Goal: Information Seeking & Learning: Learn about a topic

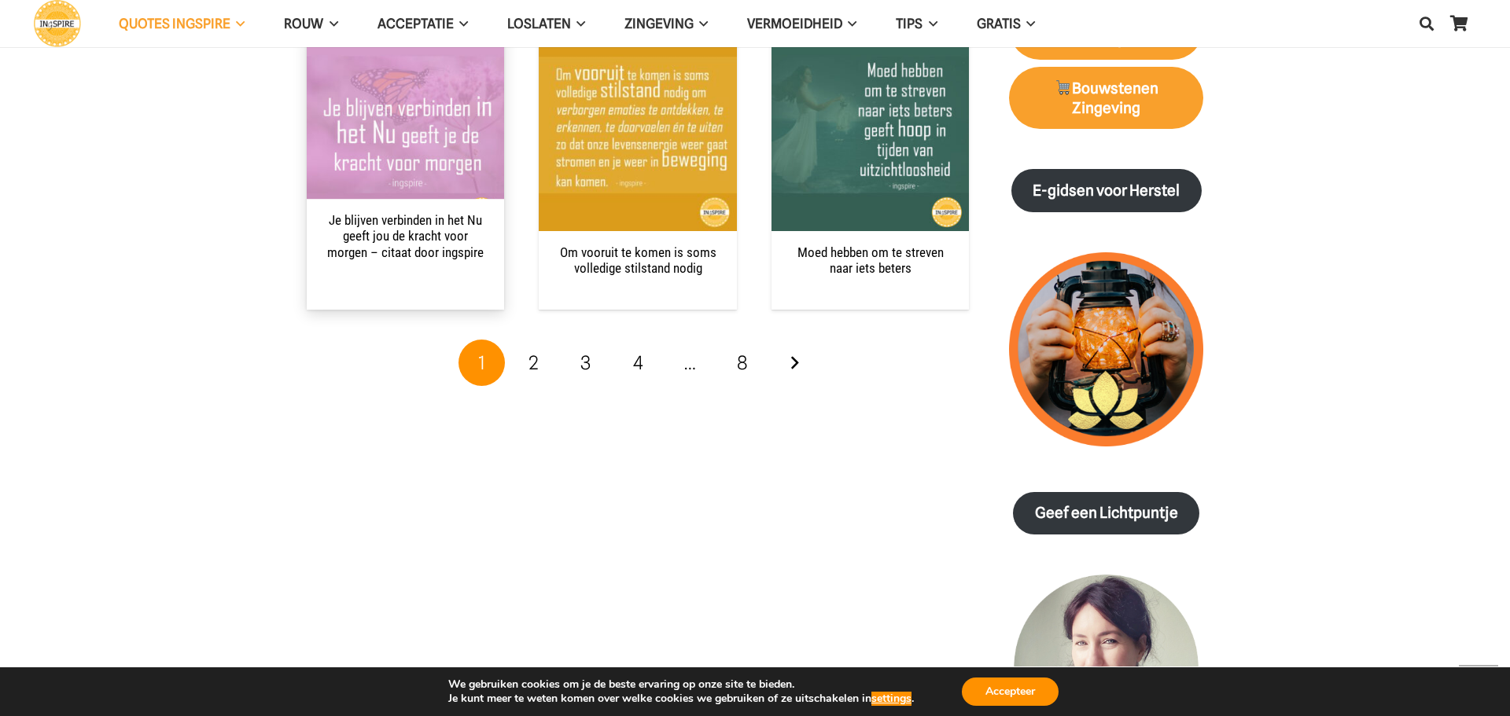
scroll to position [2159, 0]
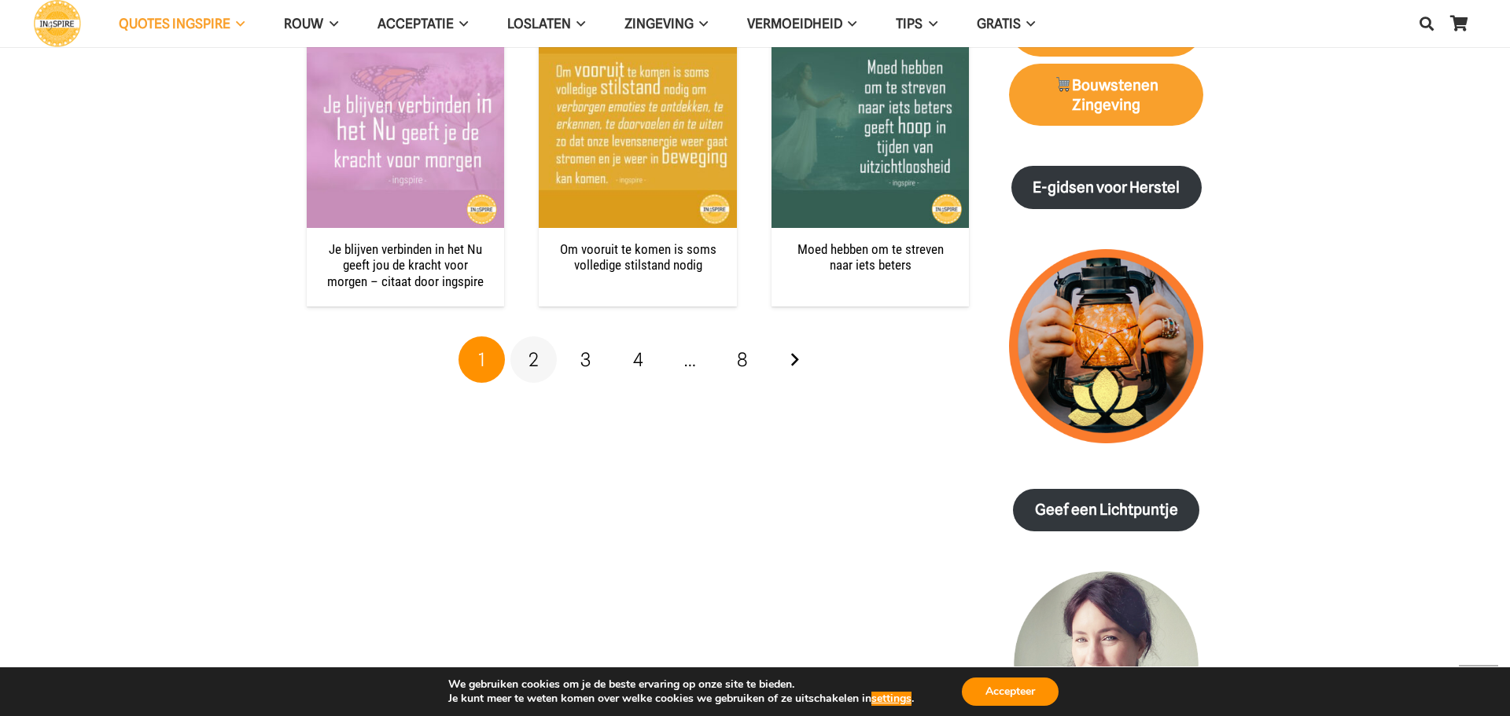
click at [539, 338] on link "2" at bounding box center [533, 360] width 47 height 47
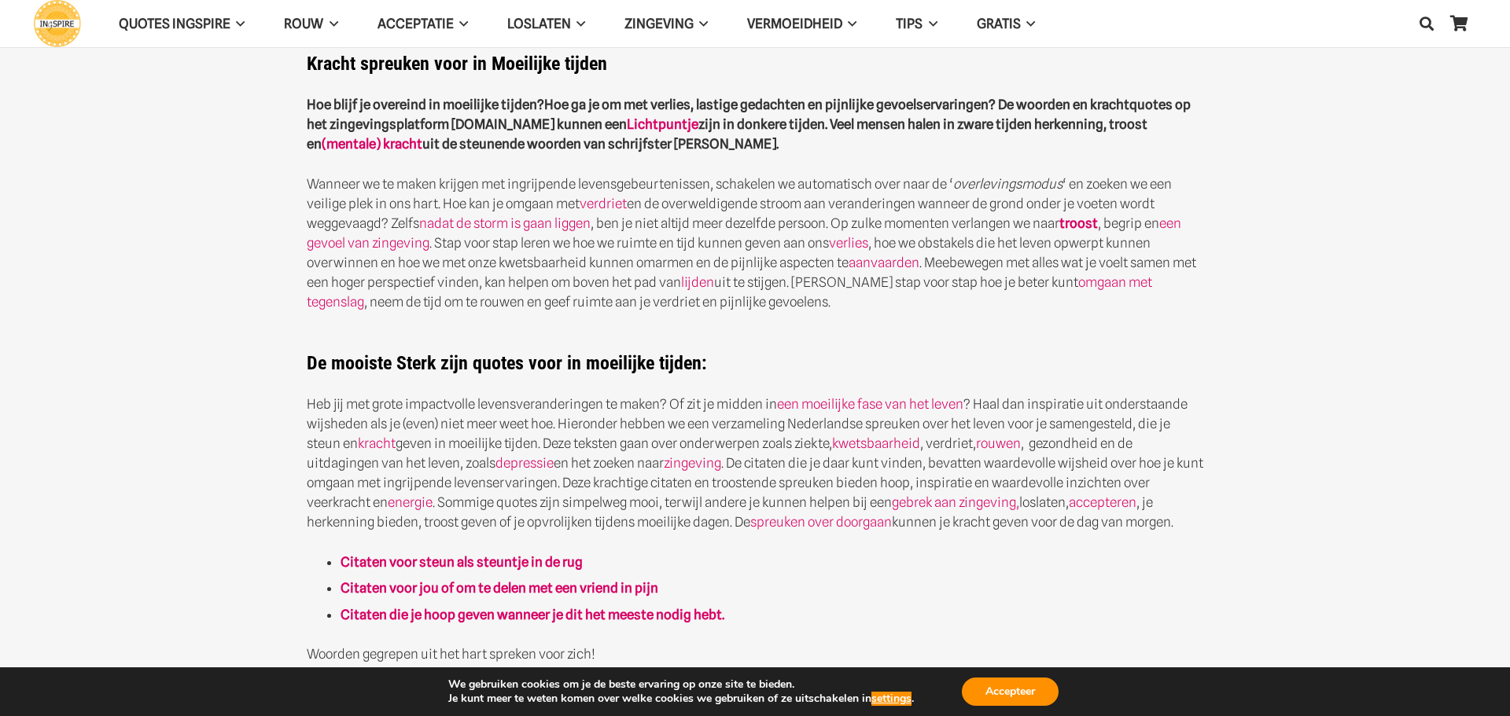
scroll to position [680, 0]
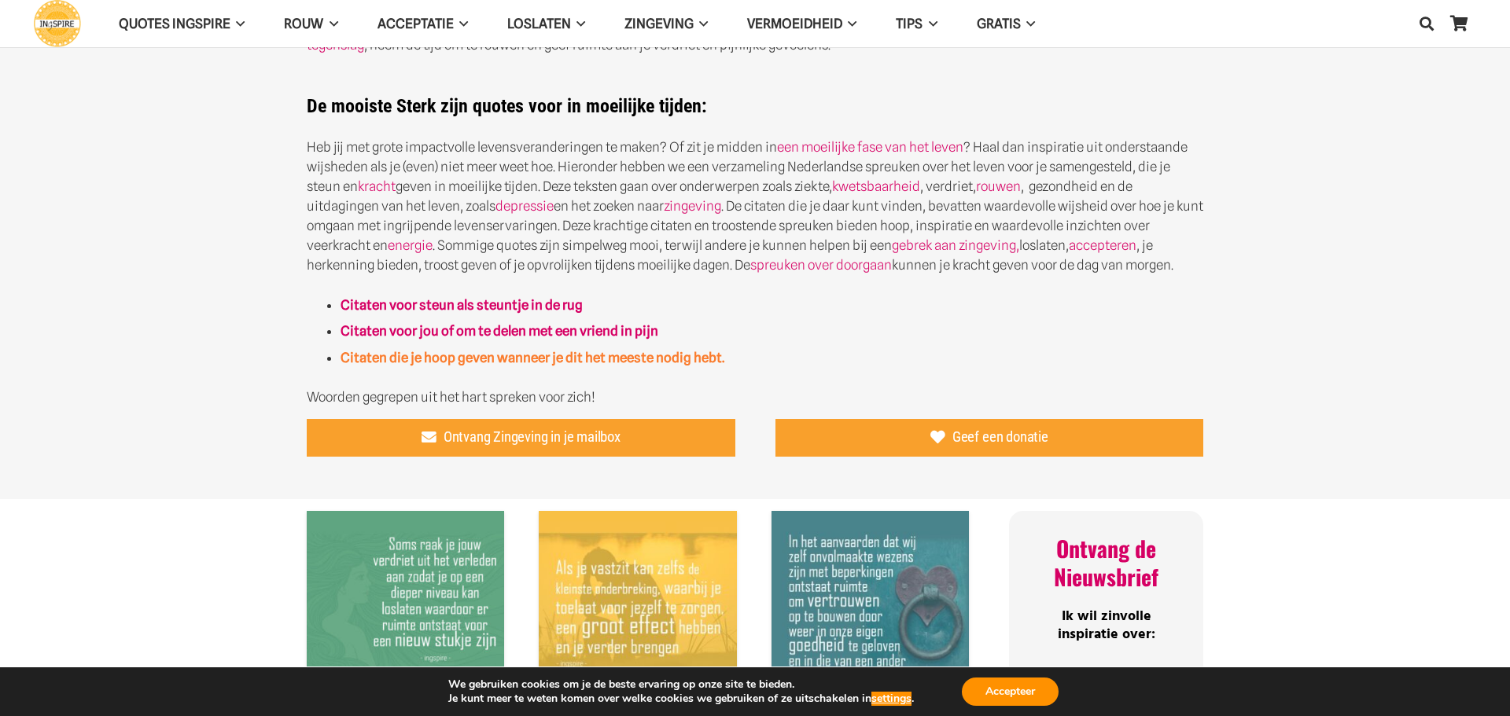
click at [347, 357] on strong "Citaten die je hoop geven wanneer je dit het meeste nodig hebt." at bounding box center [533, 358] width 384 height 16
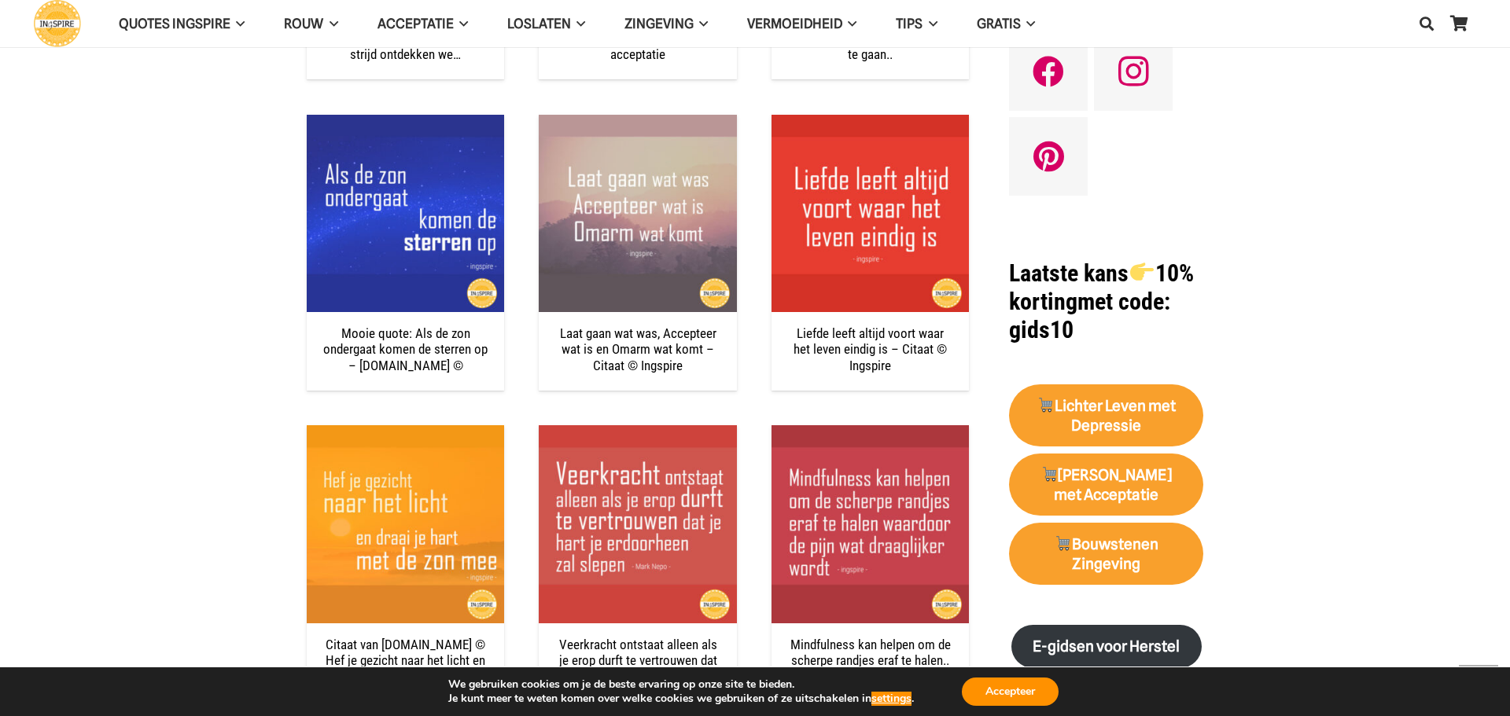
scroll to position [2080, 0]
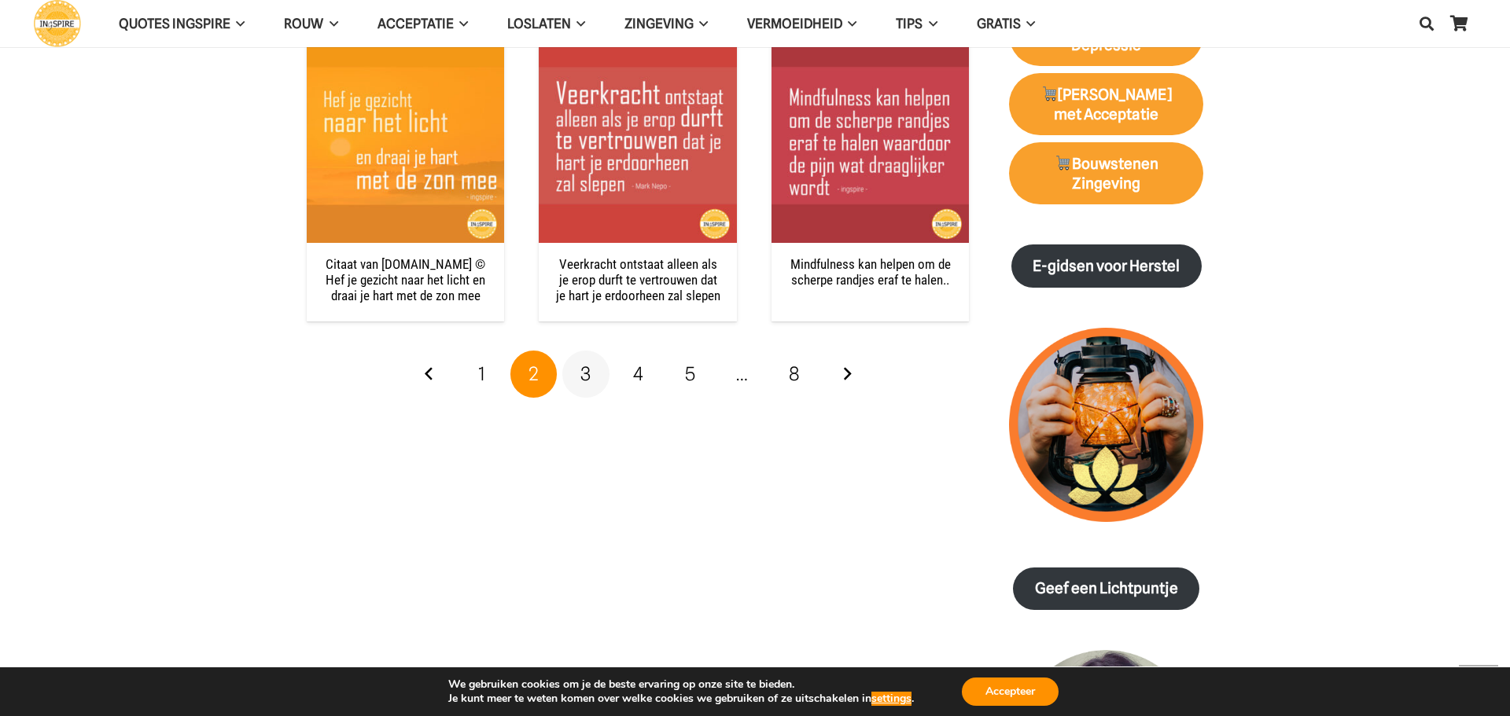
click at [582, 373] on span "3" at bounding box center [585, 374] width 10 height 23
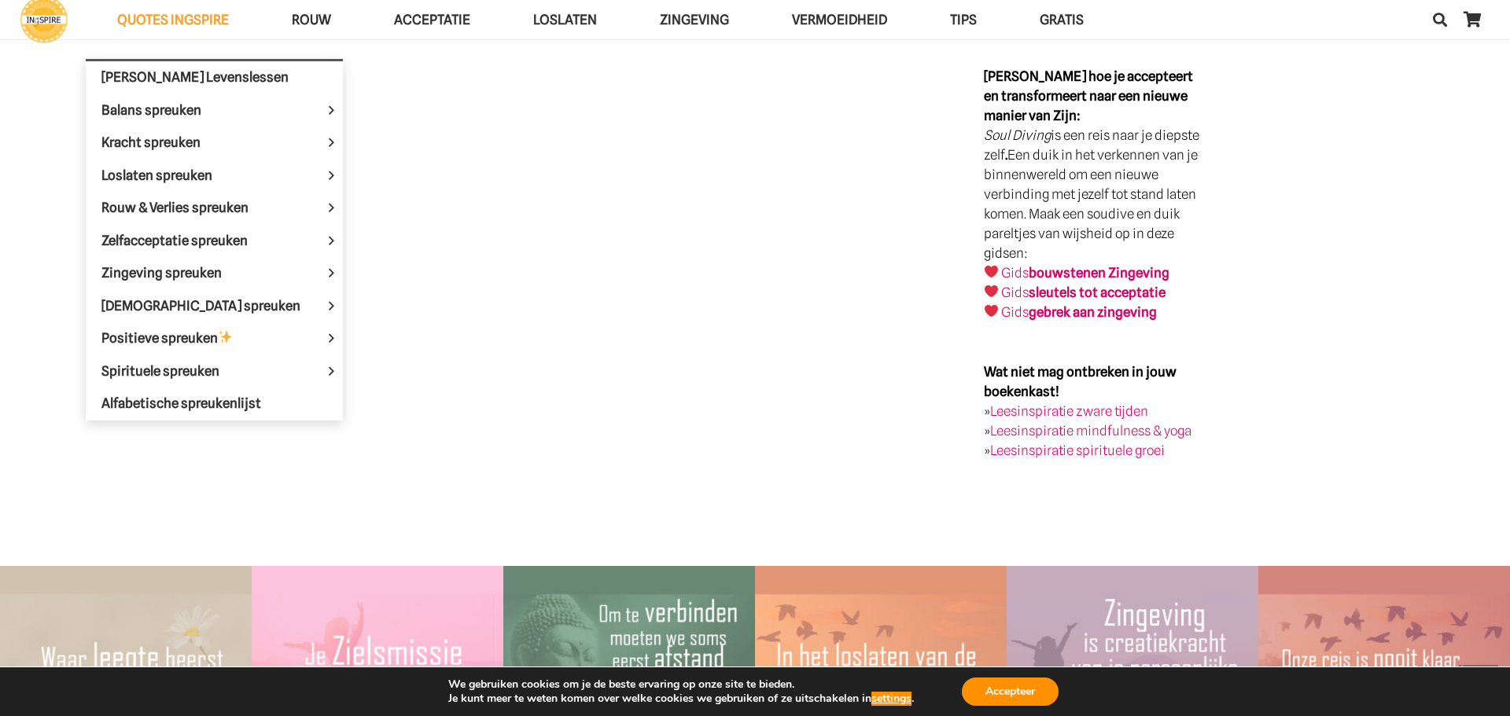
scroll to position [3075, 0]
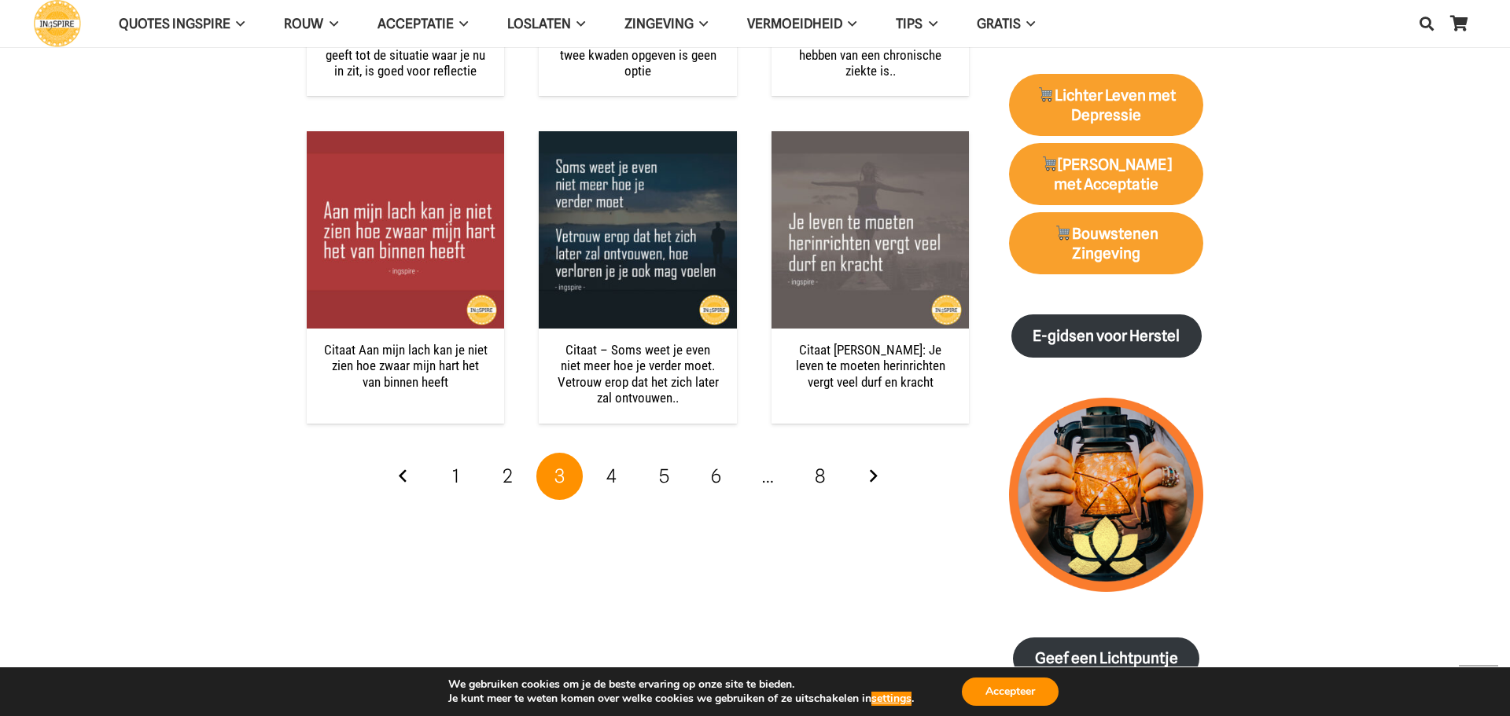
scroll to position [2016, 0]
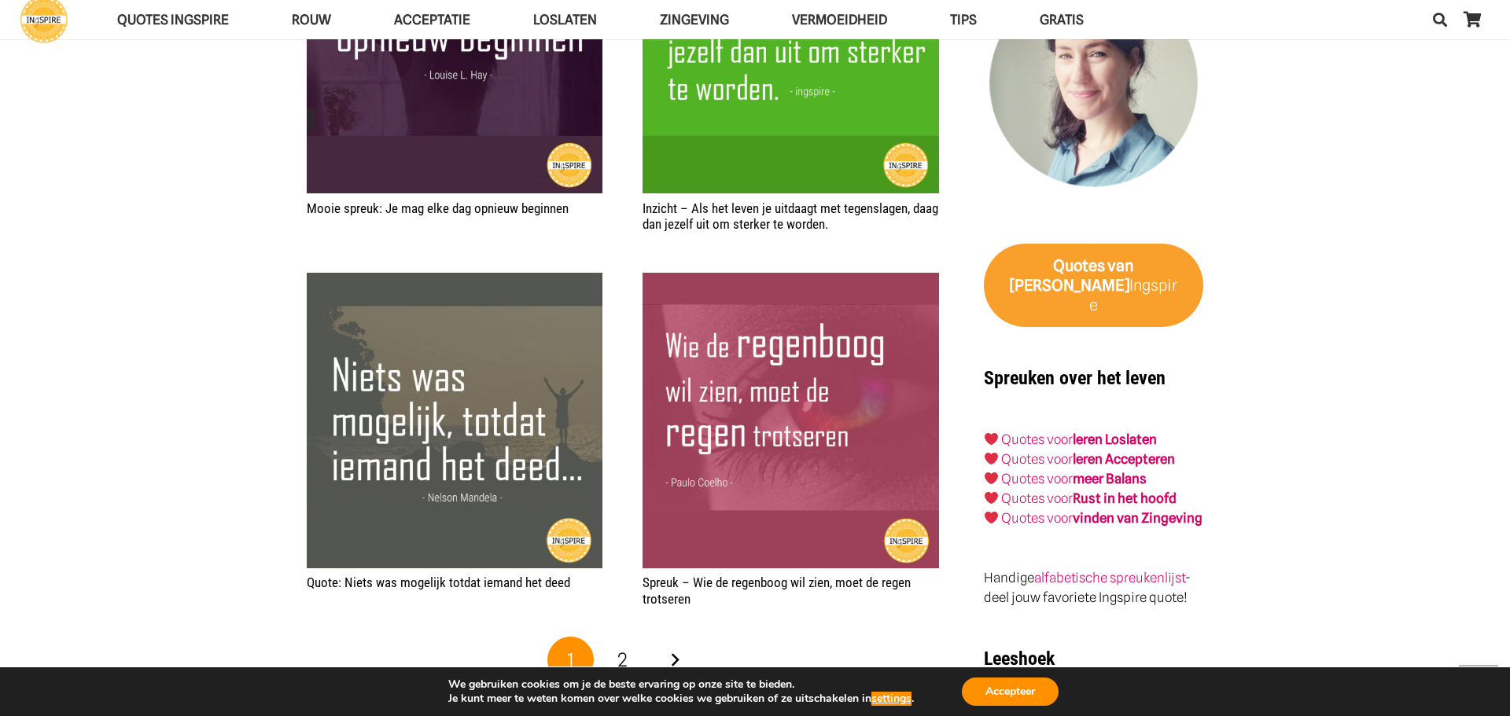
scroll to position [2548, 0]
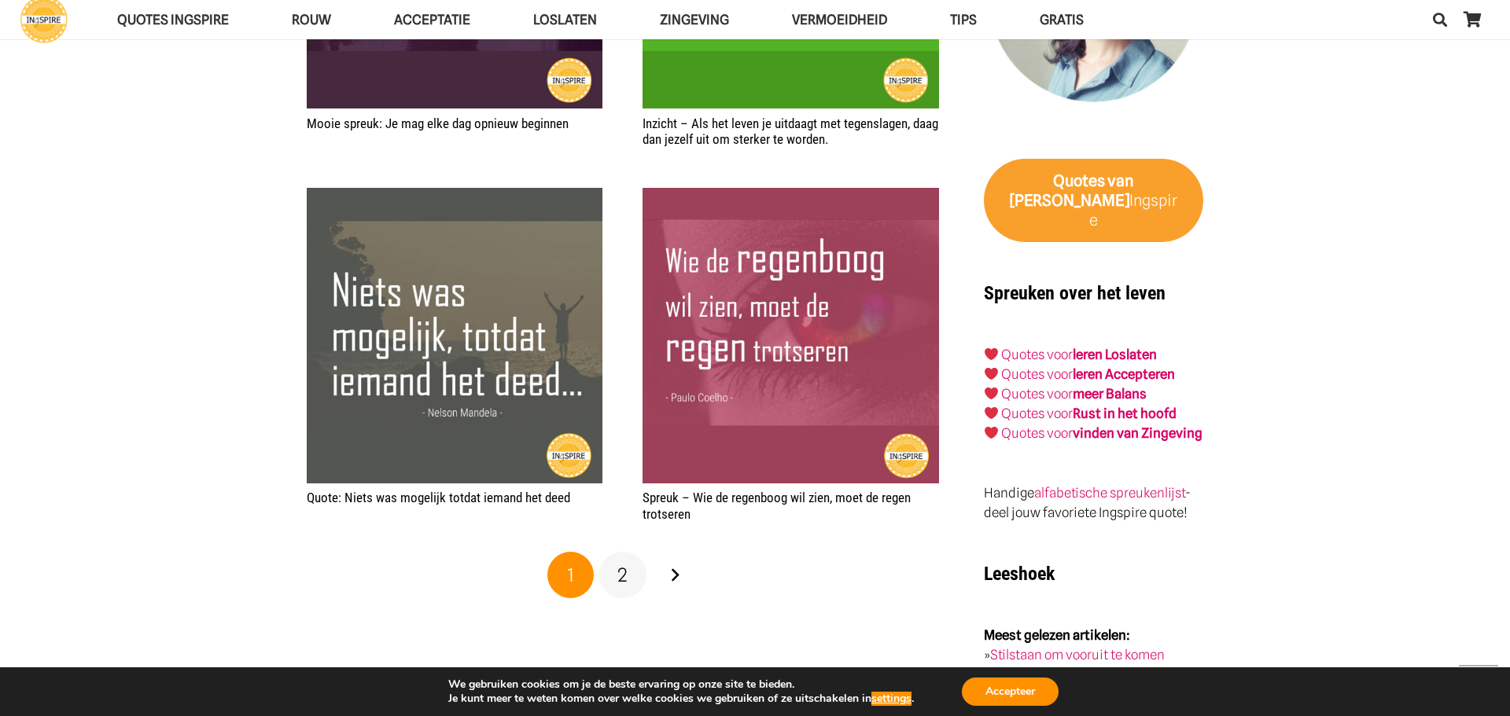
click at [627, 573] on span "2" at bounding box center [622, 575] width 10 height 23
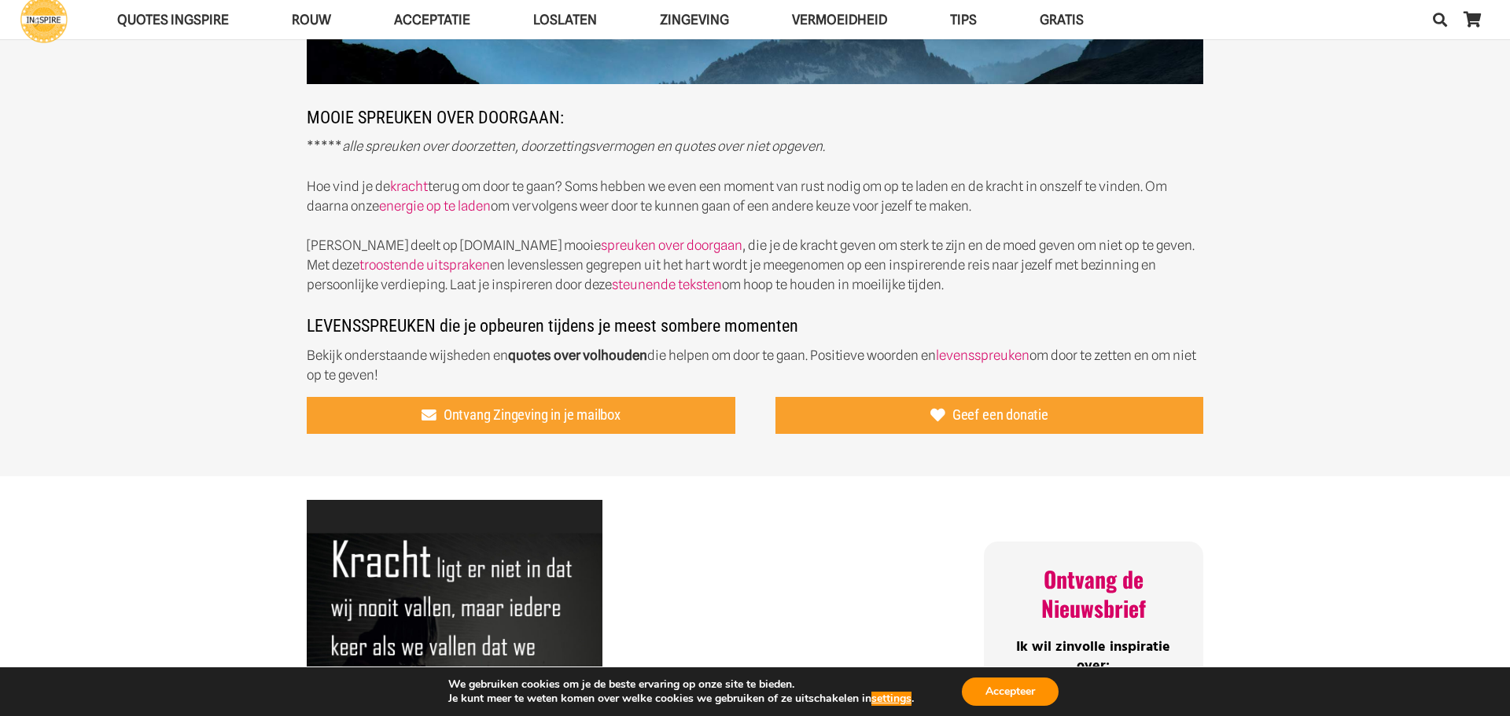
scroll to position [198, 0]
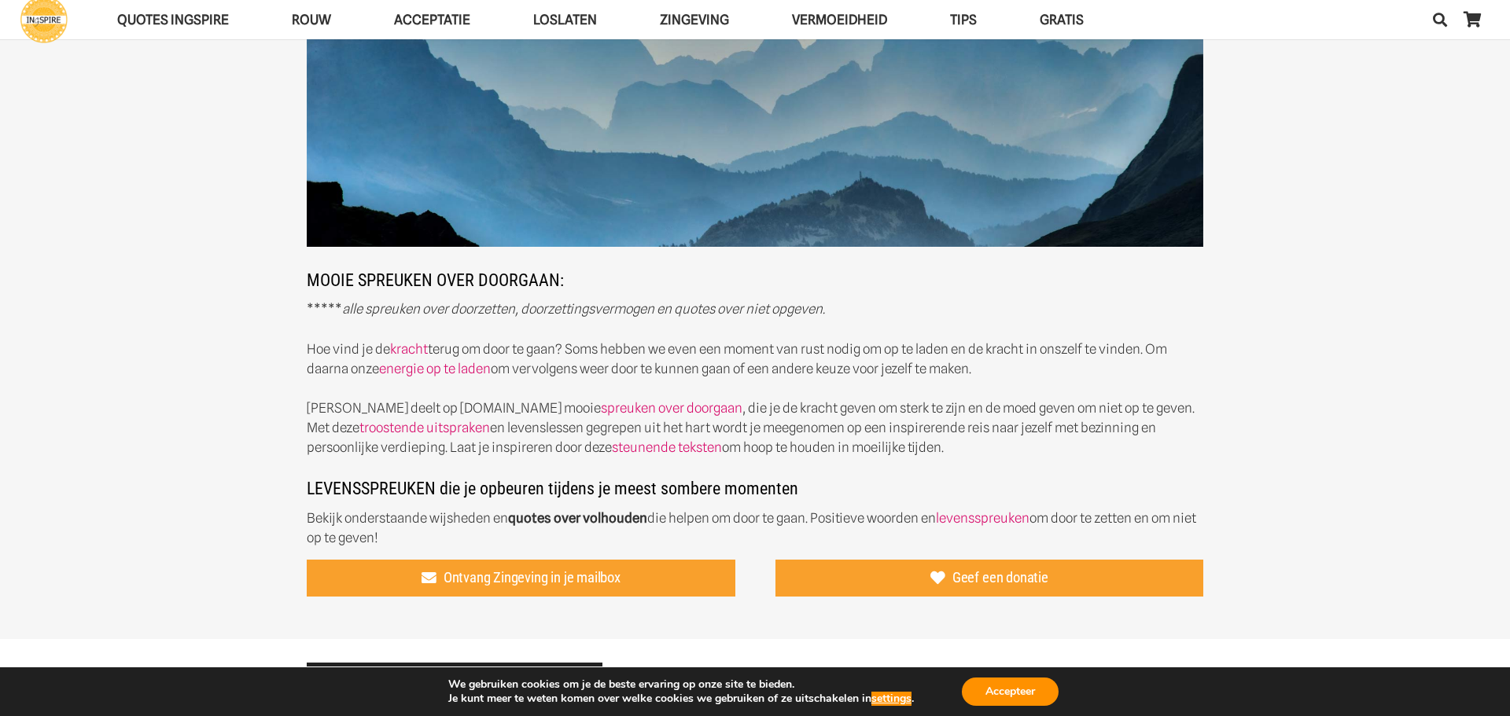
click at [572, 521] on strong "quotes over volhouden" at bounding box center [577, 518] width 139 height 16
click at [572, 517] on strong "quotes over volhouden" at bounding box center [577, 518] width 139 height 16
click at [970, 517] on link "levensspreuken" at bounding box center [983, 518] width 94 height 16
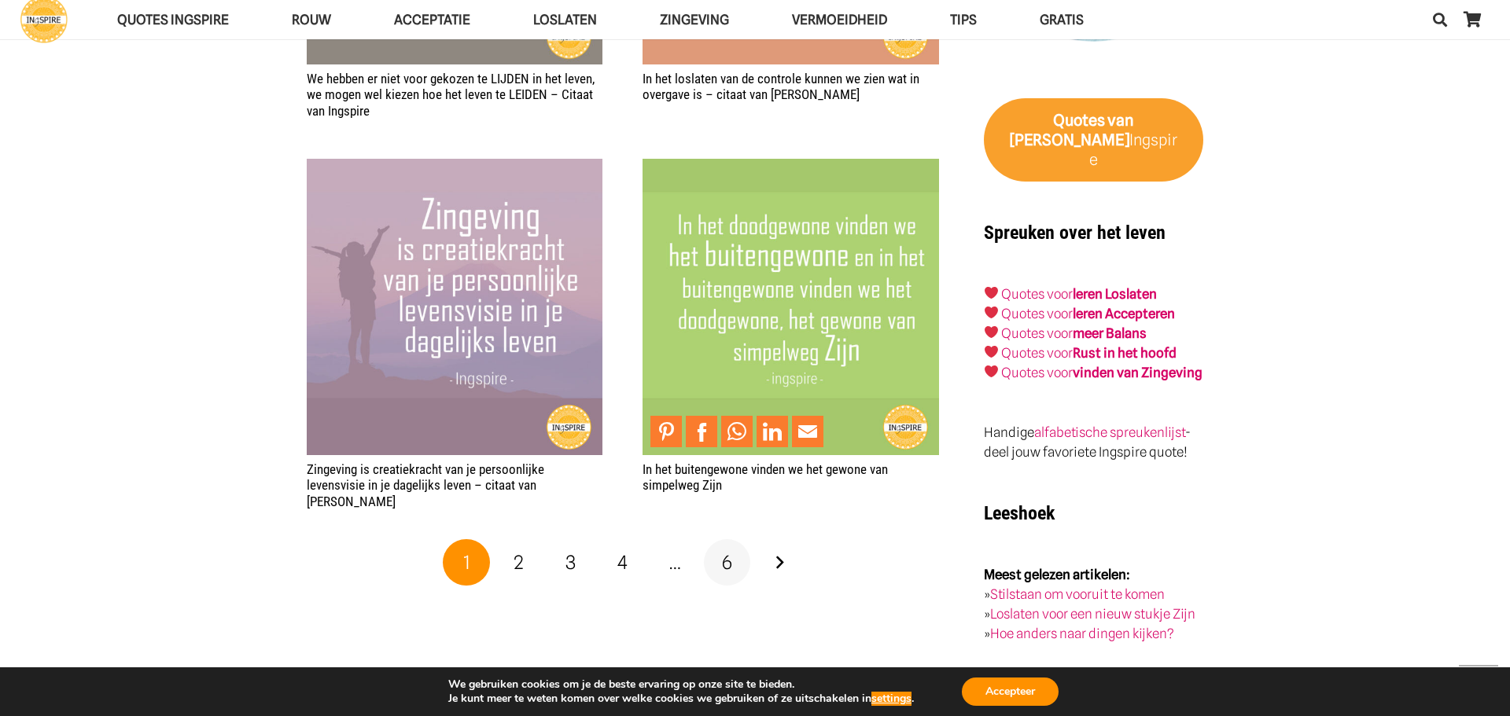
scroll to position [2015, 0]
